Goal: Information Seeking & Learning: Check status

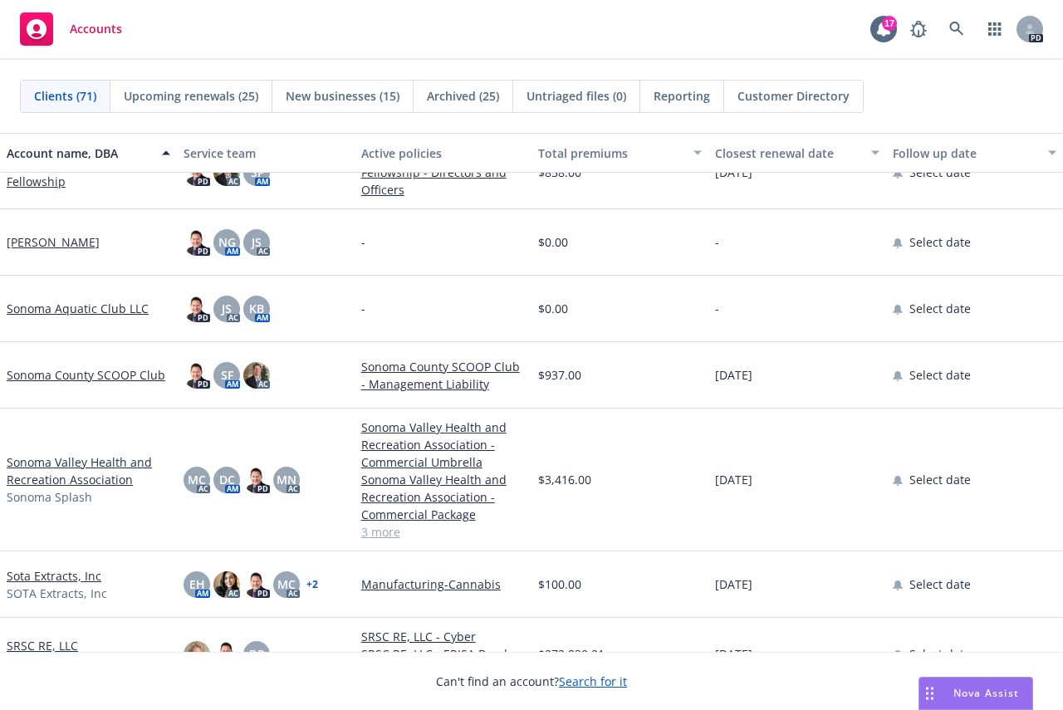
scroll to position [3985, 0]
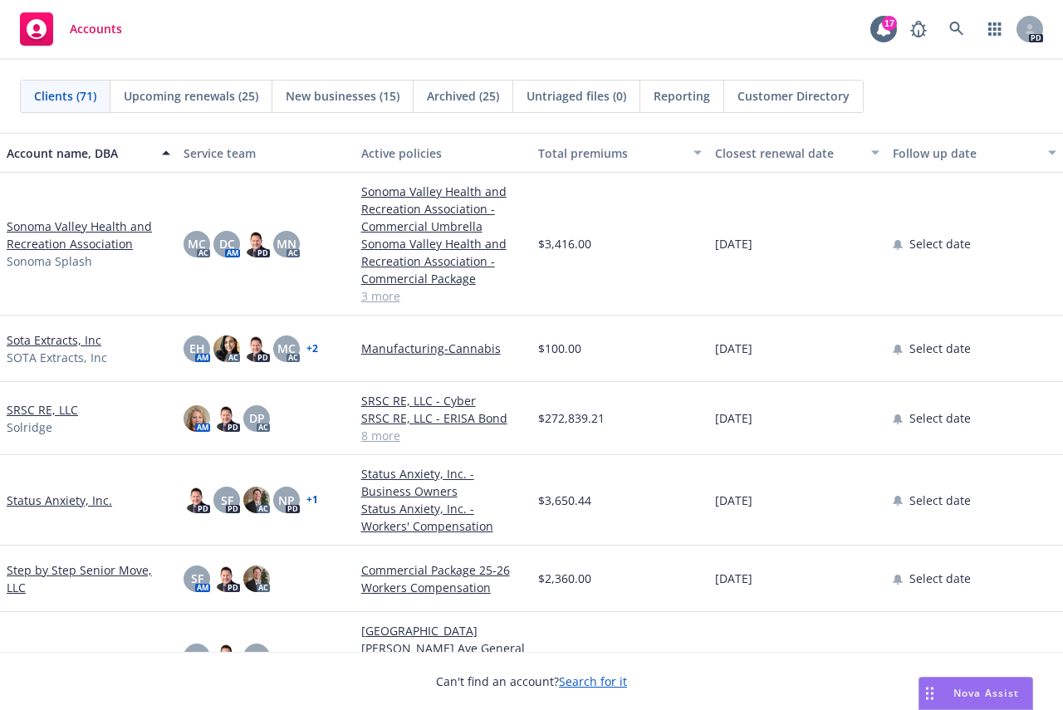
click at [45, 410] on link "SRSC RE, LLC" at bounding box center [42, 409] width 71 height 17
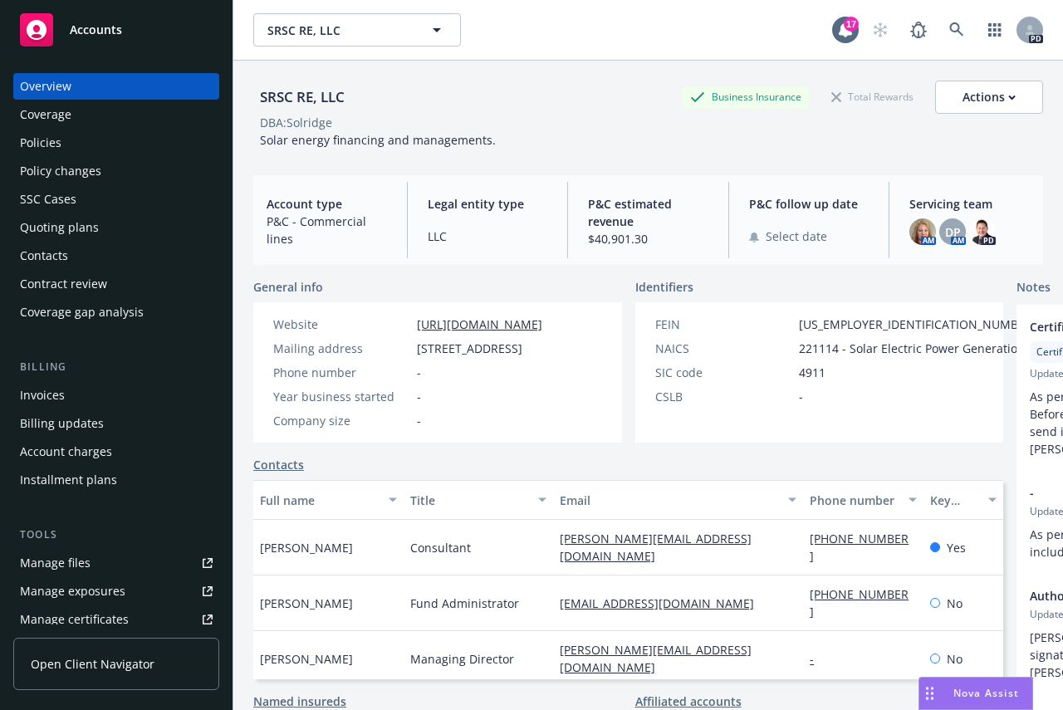
click at [43, 137] on div "Policies" at bounding box center [41, 143] width 42 height 27
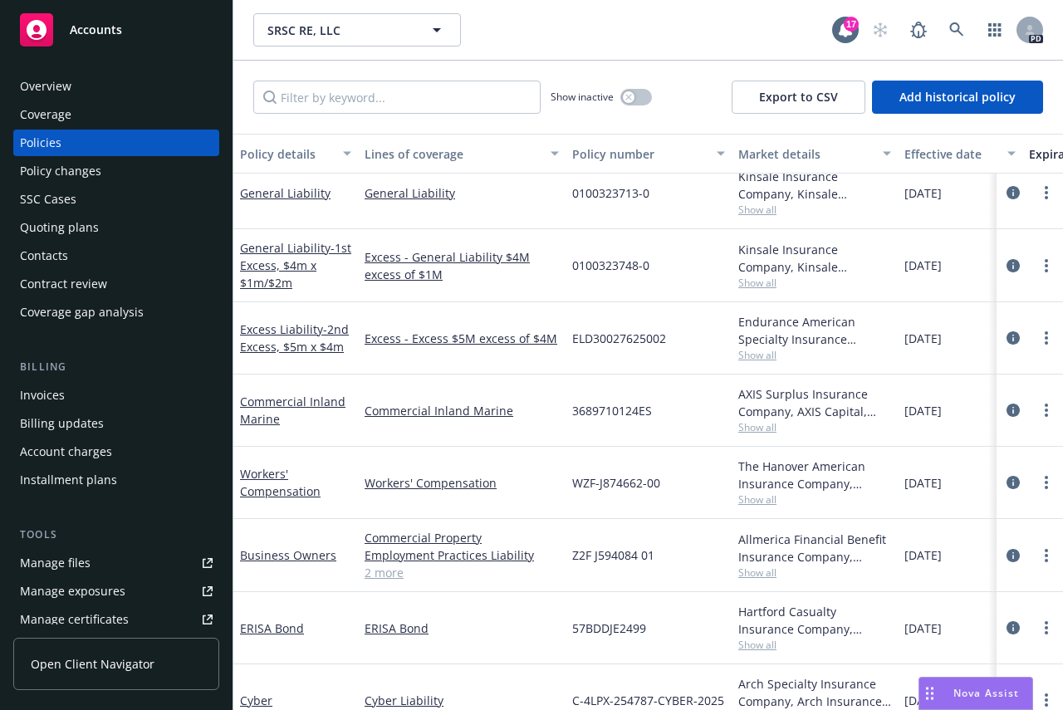
scroll to position [194, 0]
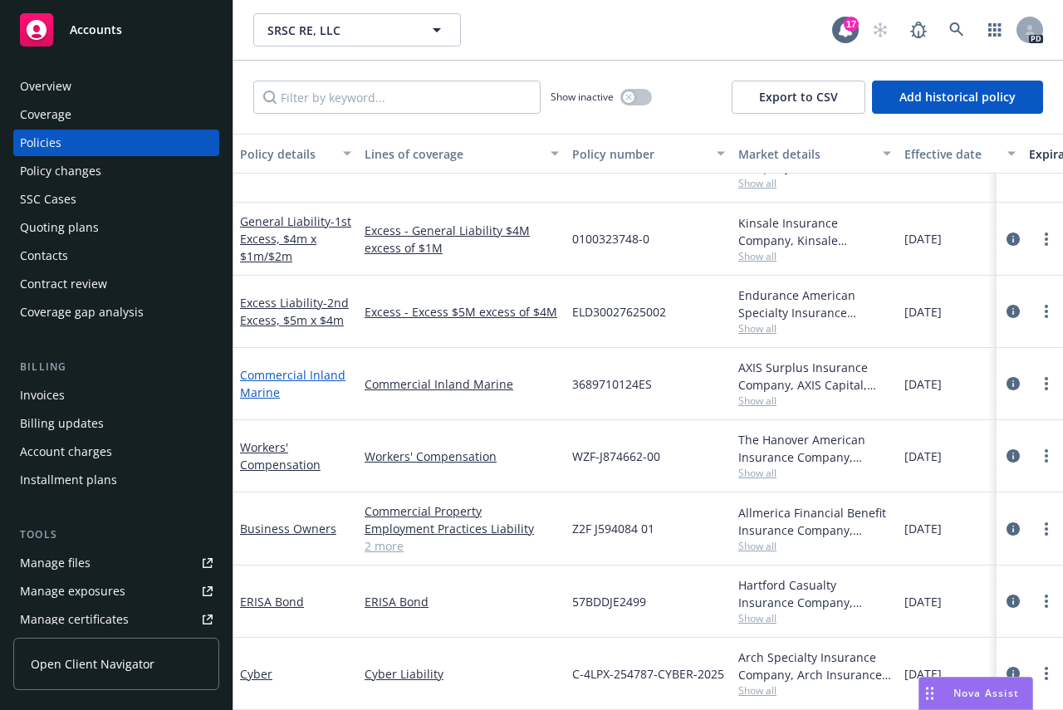
click at [284, 367] on link "Commercial Inland Marine" at bounding box center [292, 383] width 105 height 33
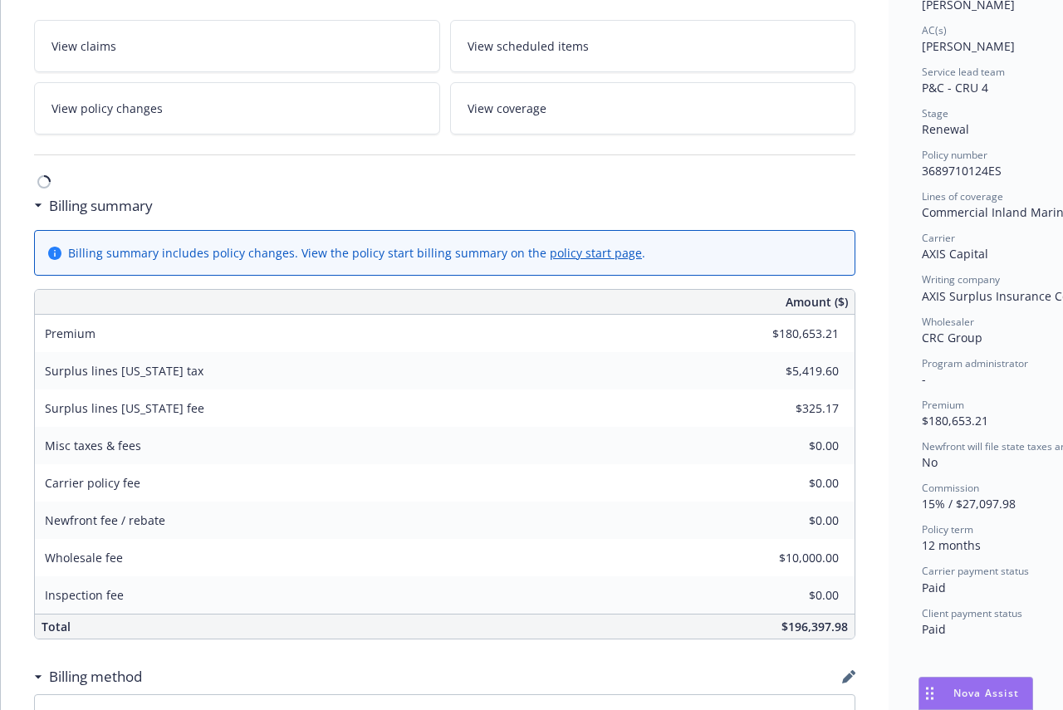
scroll to position [332, 0]
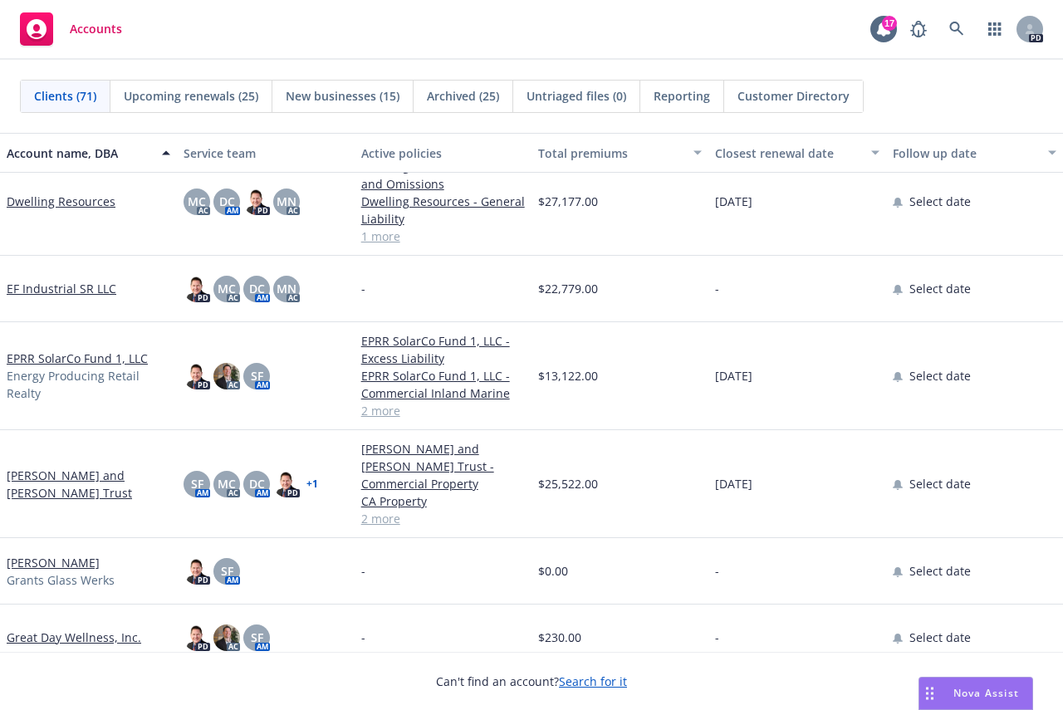
scroll to position [1494, 0]
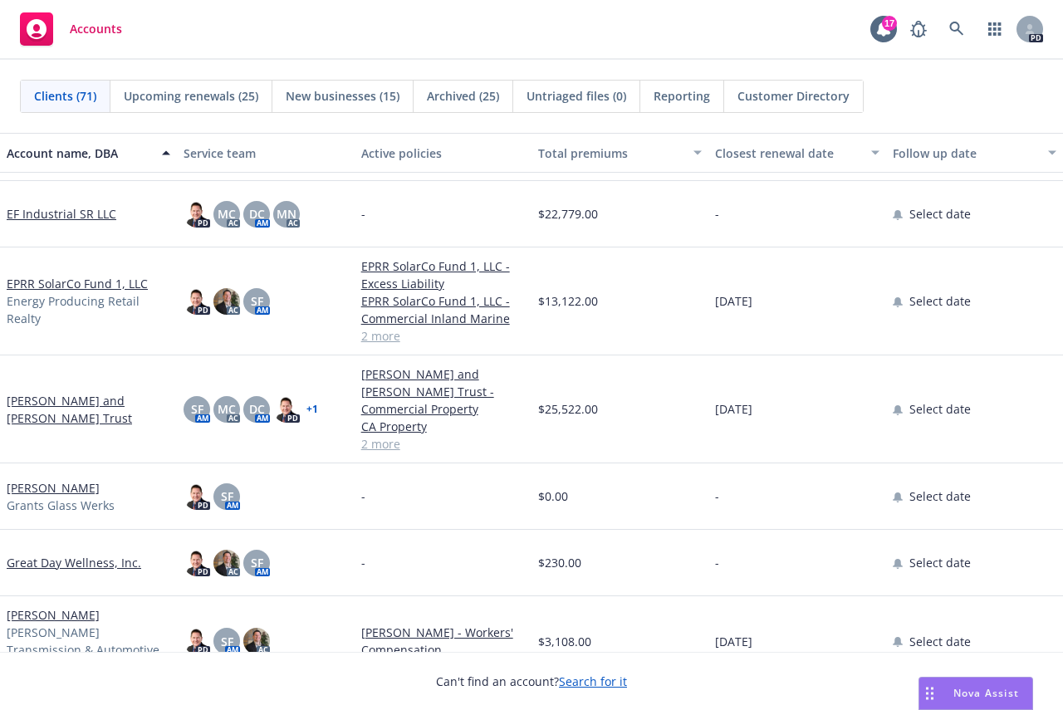
click at [71, 397] on link "[PERSON_NAME] and [PERSON_NAME] Trust" at bounding box center [89, 409] width 164 height 35
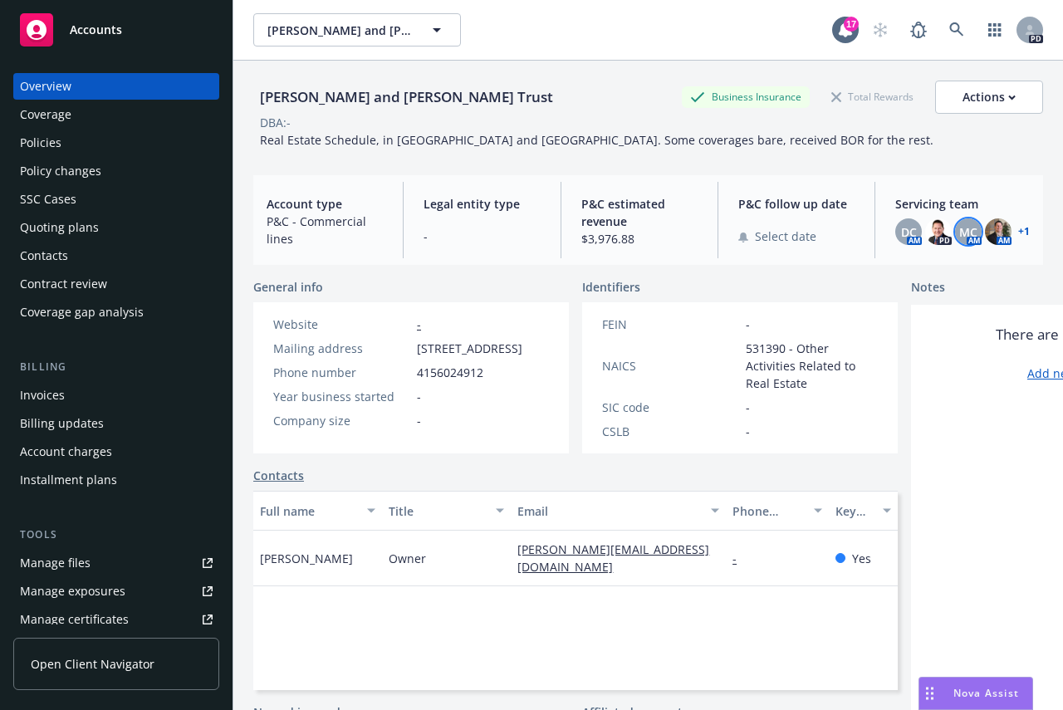
click at [959, 225] on span "MC" at bounding box center [968, 231] width 18 height 17
